Goal: Information Seeking & Learning: Learn about a topic

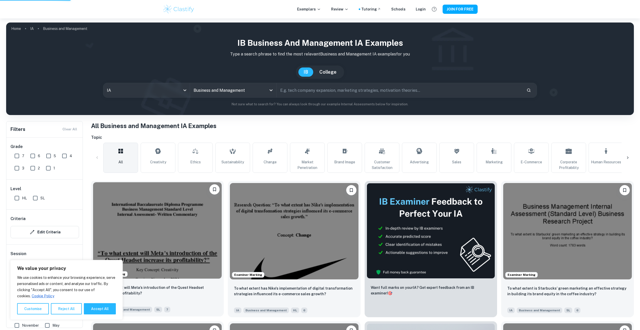
click at [114, 211] on img at bounding box center [157, 230] width 129 height 96
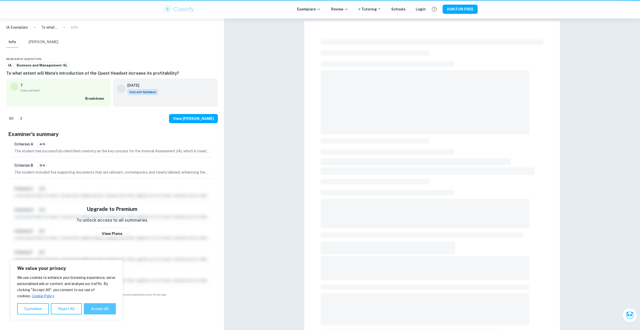
click at [109, 306] on button "Accept All" at bounding box center [100, 308] width 32 height 11
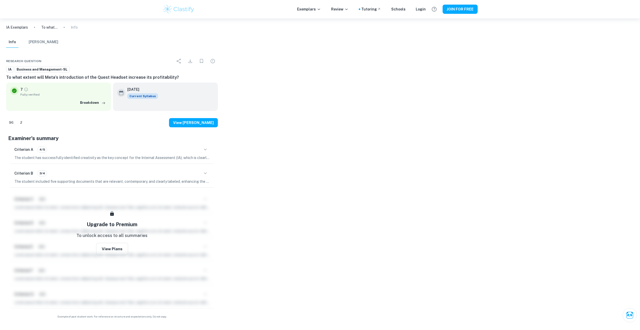
checkbox input "true"
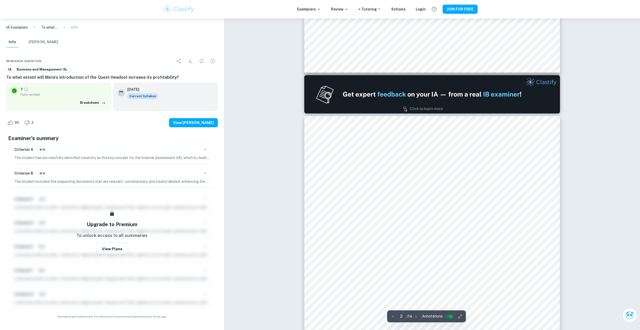
drag, startPoint x: 241, startPoint y: 147, endPoint x: 242, endPoint y: 152, distance: 5.7
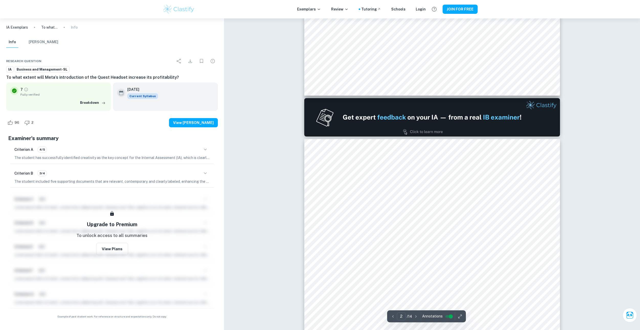
type input "1"
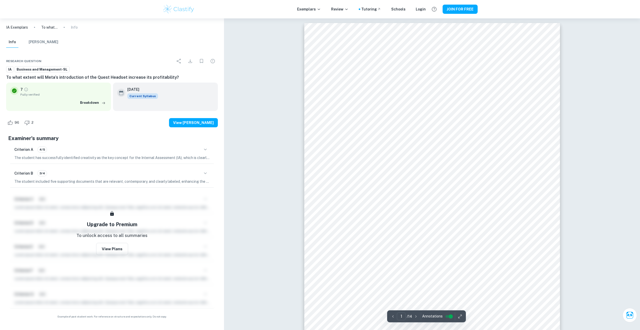
drag, startPoint x: 254, startPoint y: 155, endPoint x: 262, endPoint y: 116, distance: 40.1
